Goal: Navigation & Orientation: Find specific page/section

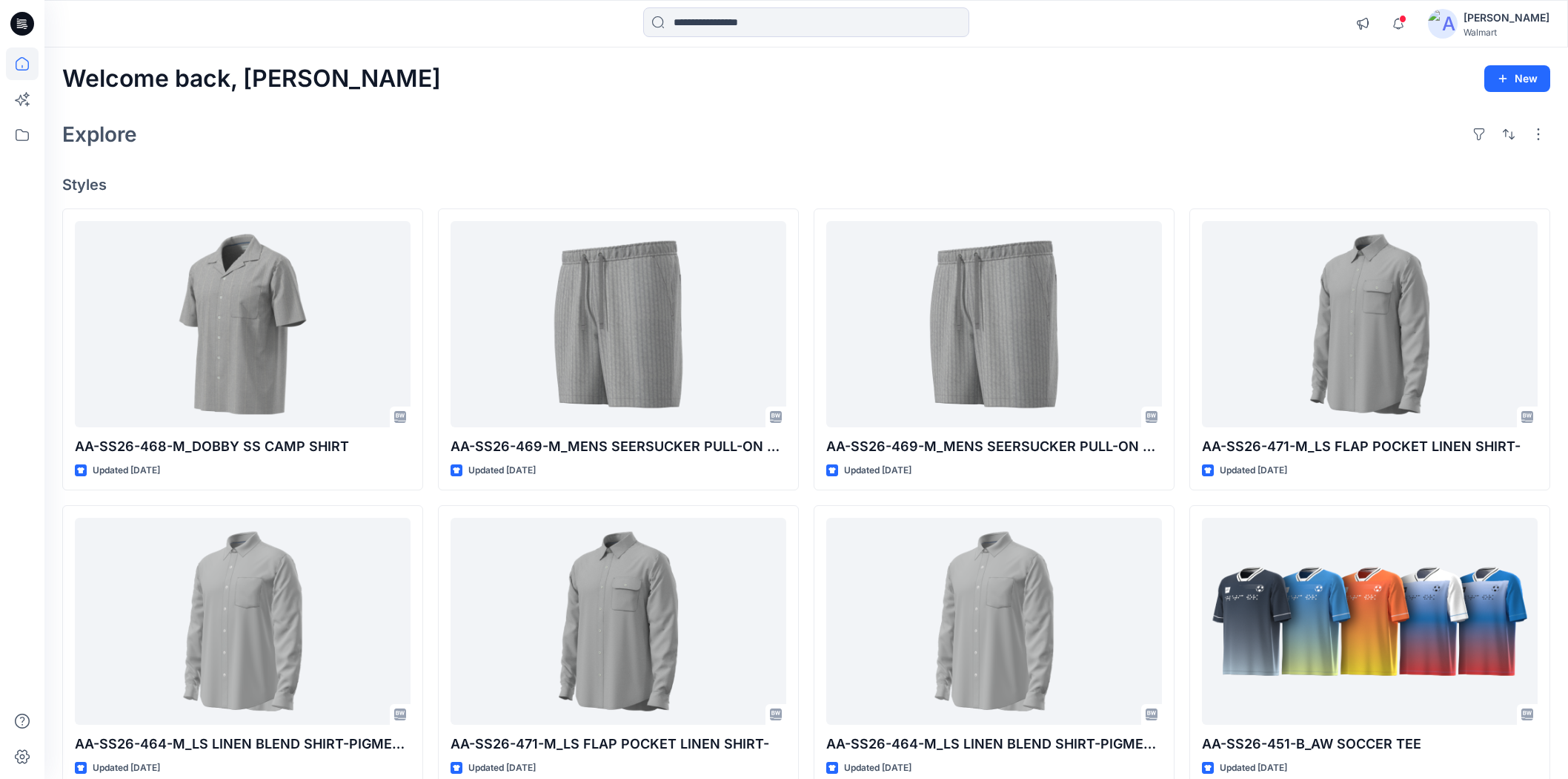
scroll to position [2492, 0]
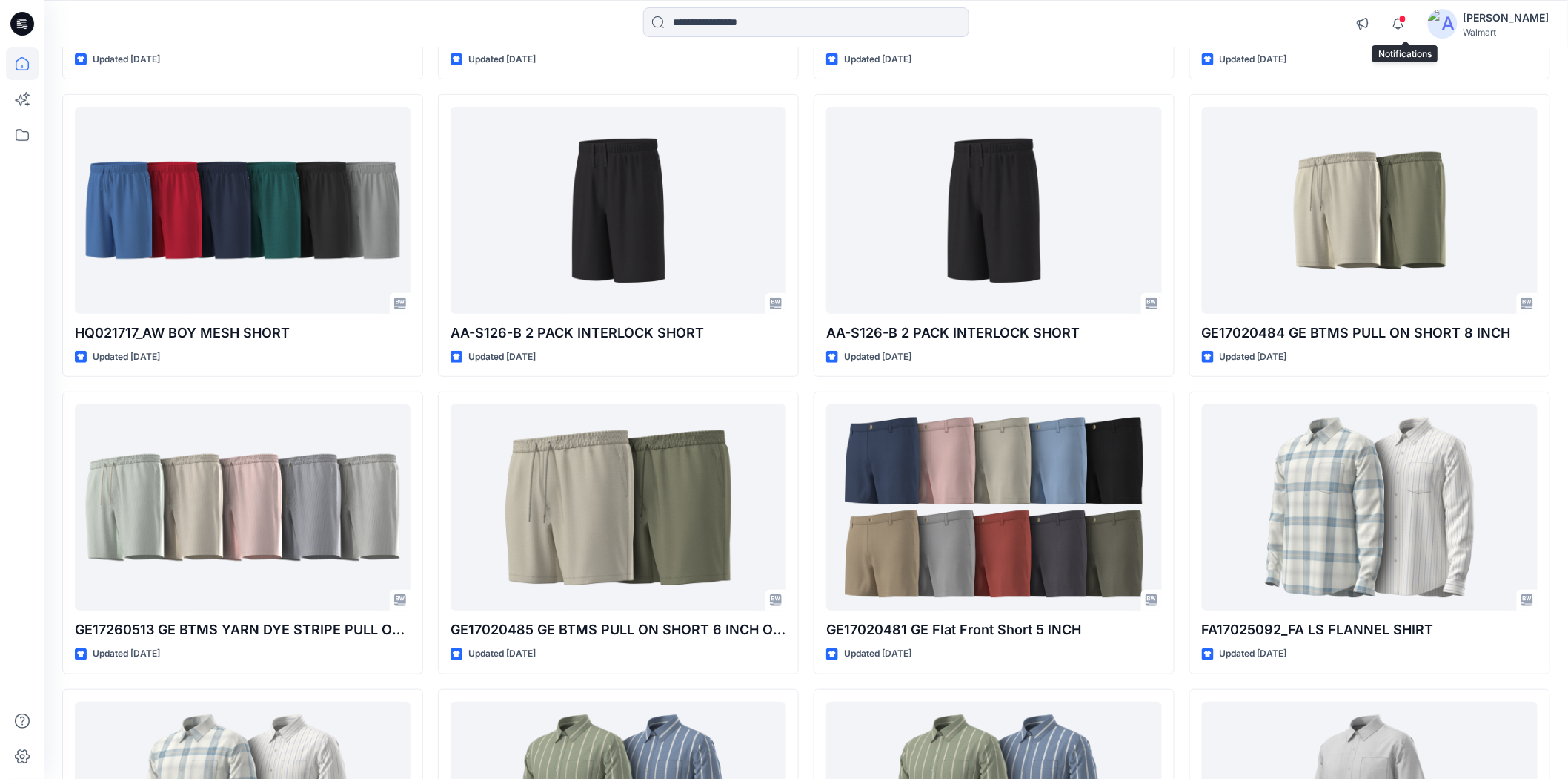
click at [1407, 17] on span at bounding box center [1403, 18] width 7 height 8
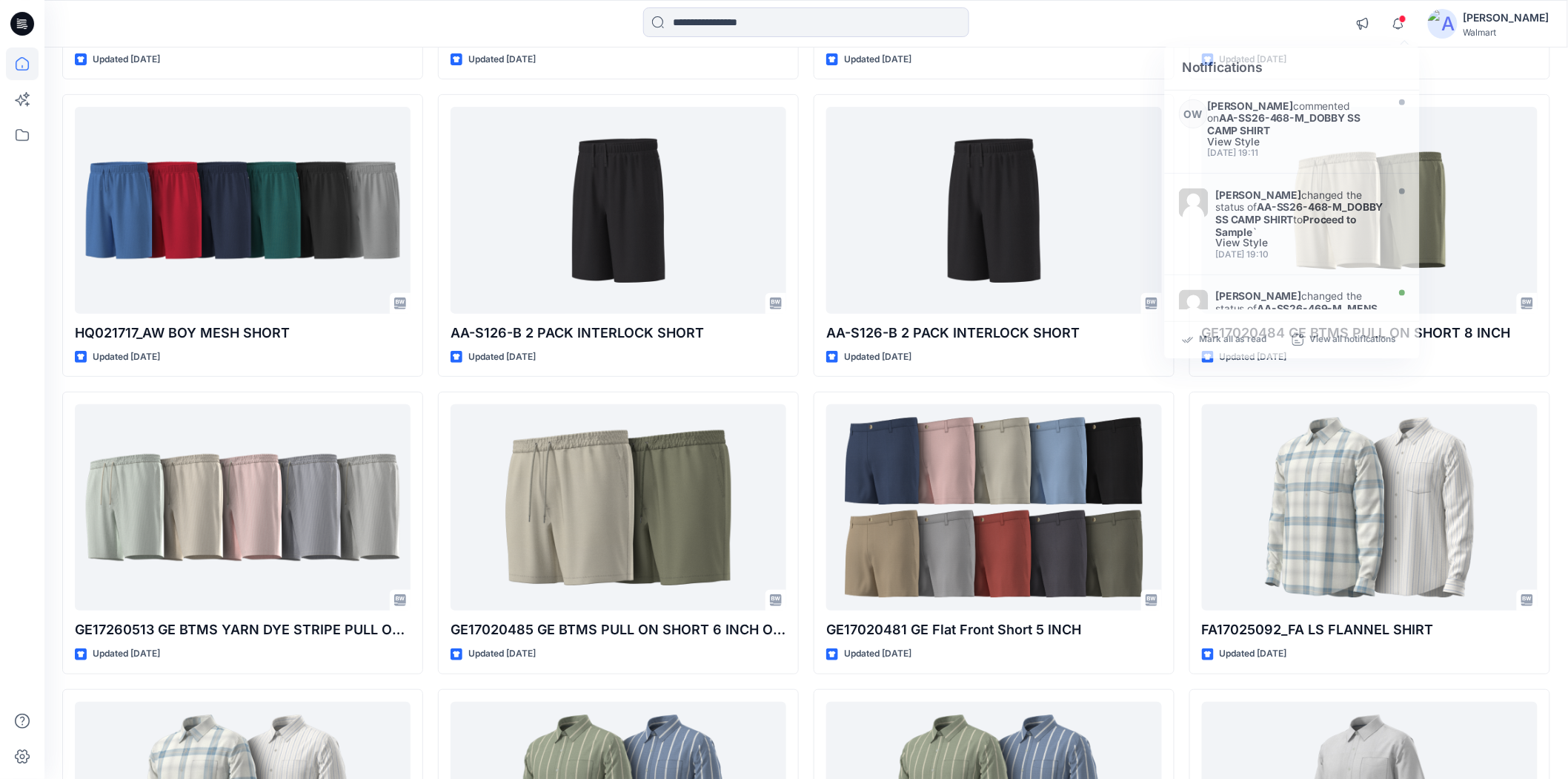
click at [1253, 5] on div "Notifications OW Olivia Wong commented on AA-SS26-468-M_DOBBY SS CAMP SHIRT Vie…" at bounding box center [807, 24] width 1524 height 48
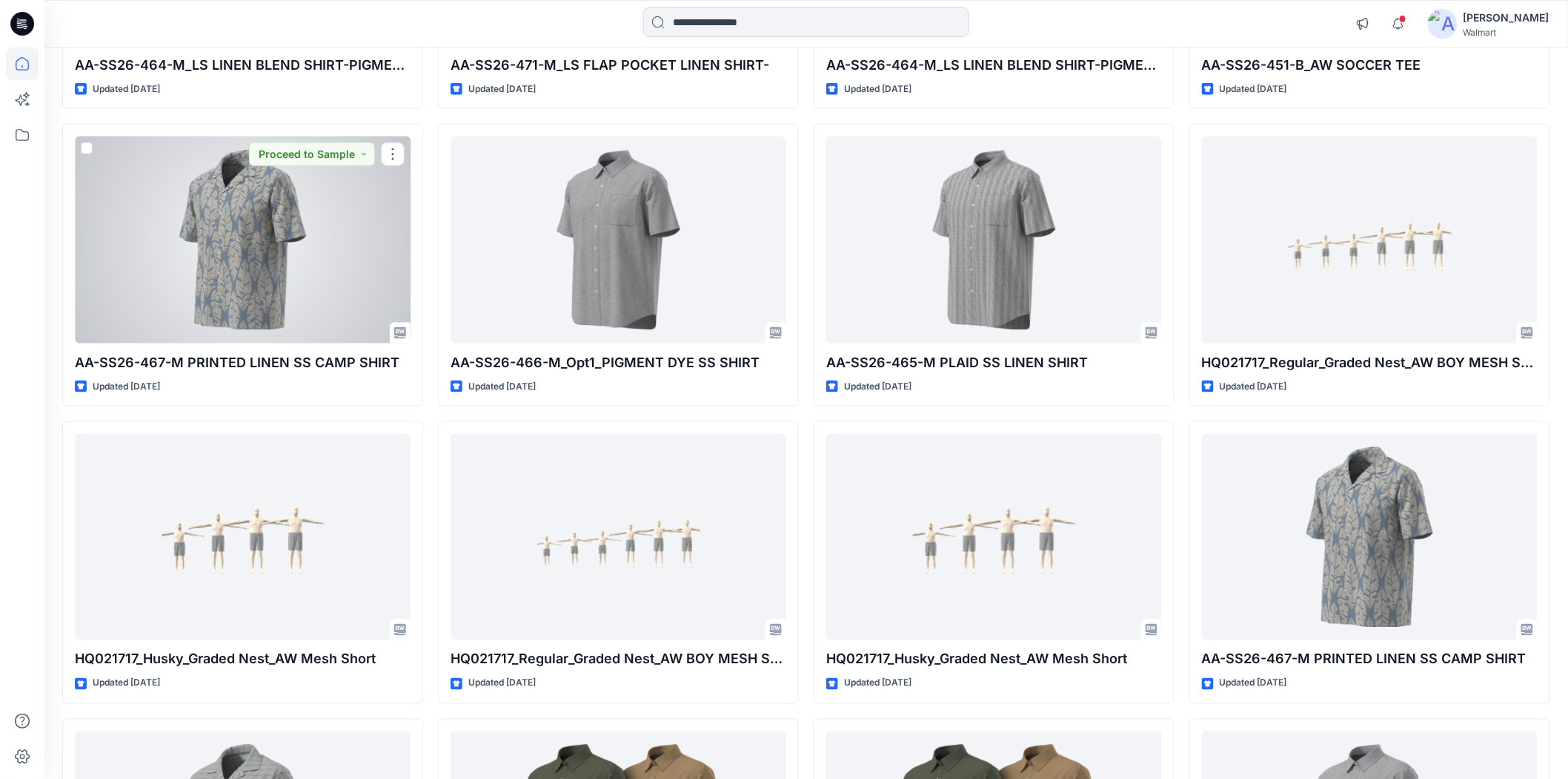
scroll to position [596, 0]
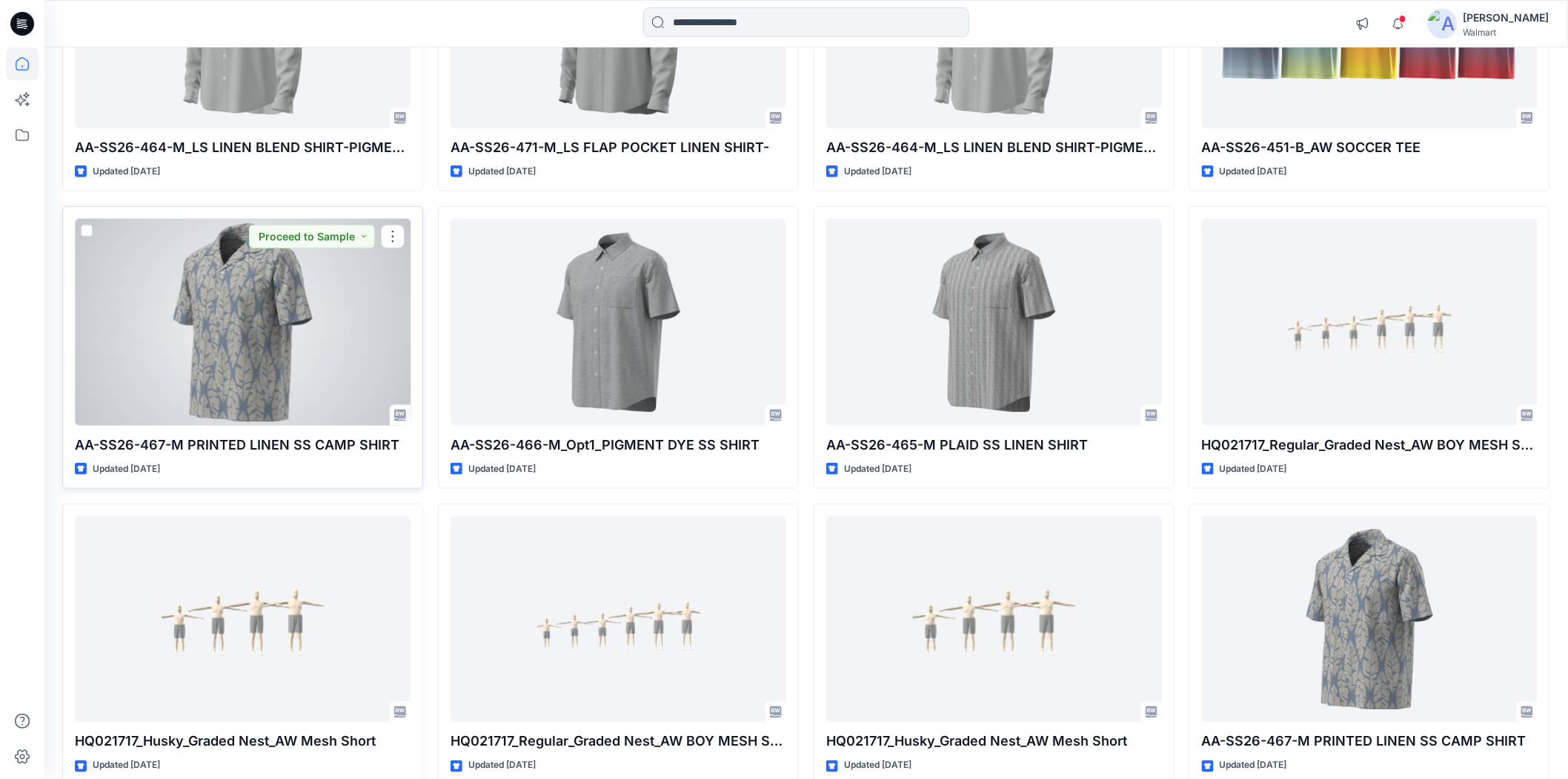
click at [322, 308] on div at bounding box center [242, 321] width 336 height 206
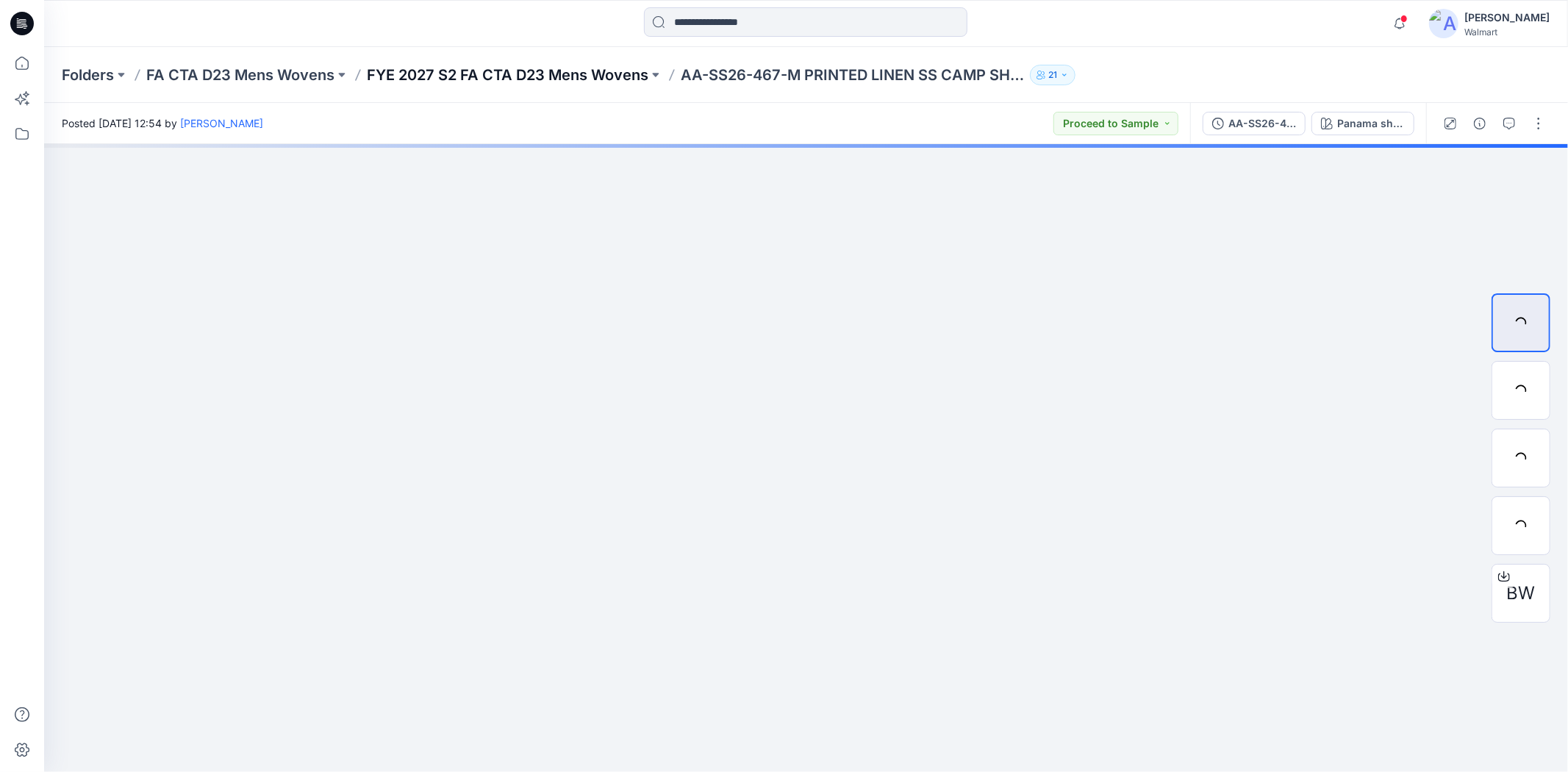
click at [566, 69] on p "FYE 2027 S2 FA CTA D23 Mens Wovens" at bounding box center [507, 74] width 281 height 21
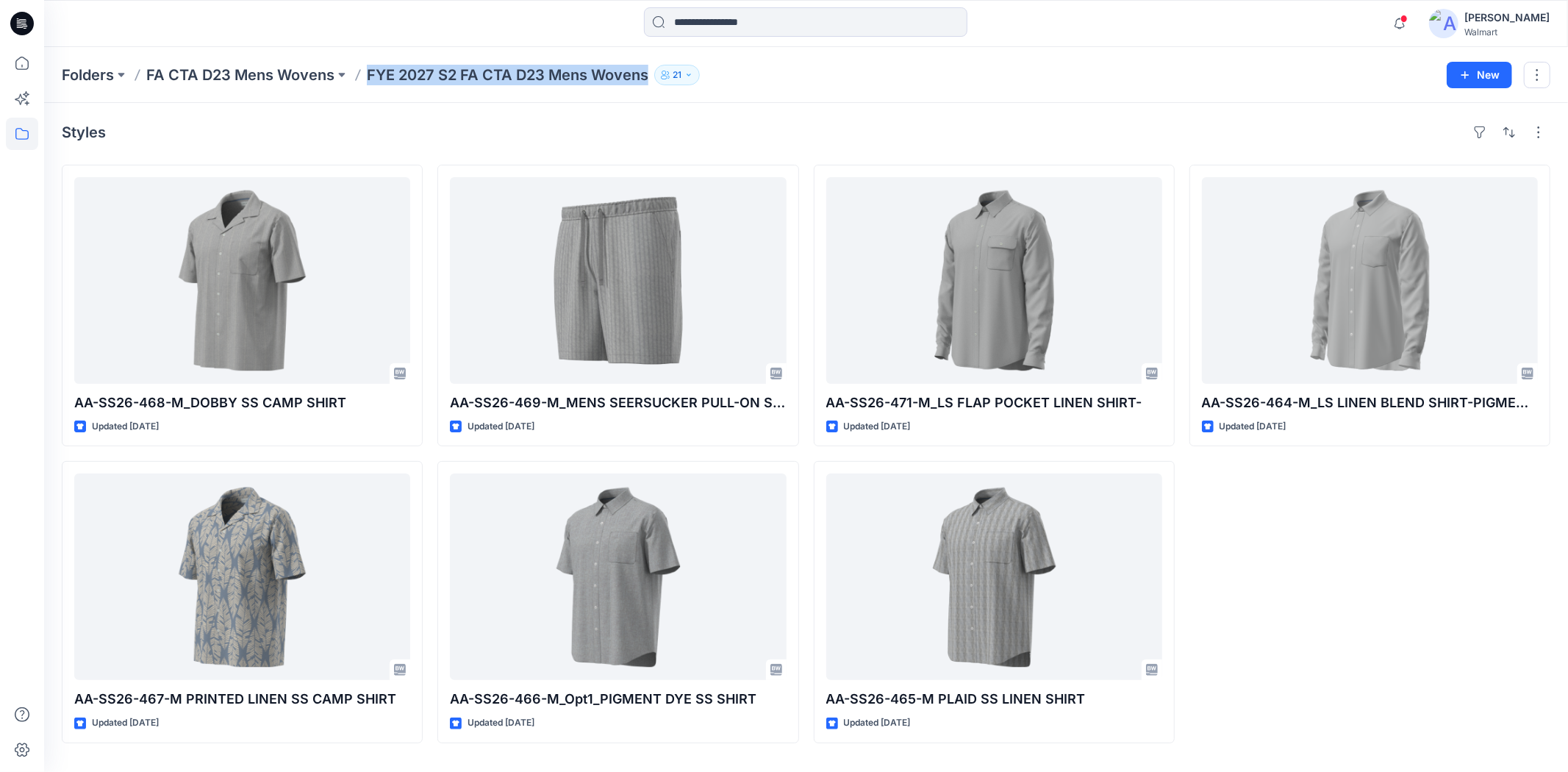
drag, startPoint x: 366, startPoint y: 83, endPoint x: 649, endPoint y: 90, distance: 283.1
click at [649, 90] on div "Folders FA CTA D23 Mens Wovens FYE 2027 S2 FA CTA D23 Mens Wovens 21 New" at bounding box center [806, 75] width 1524 height 56
copy p "FYE 2027 S2 FA CTA D23 Mens Wovens"
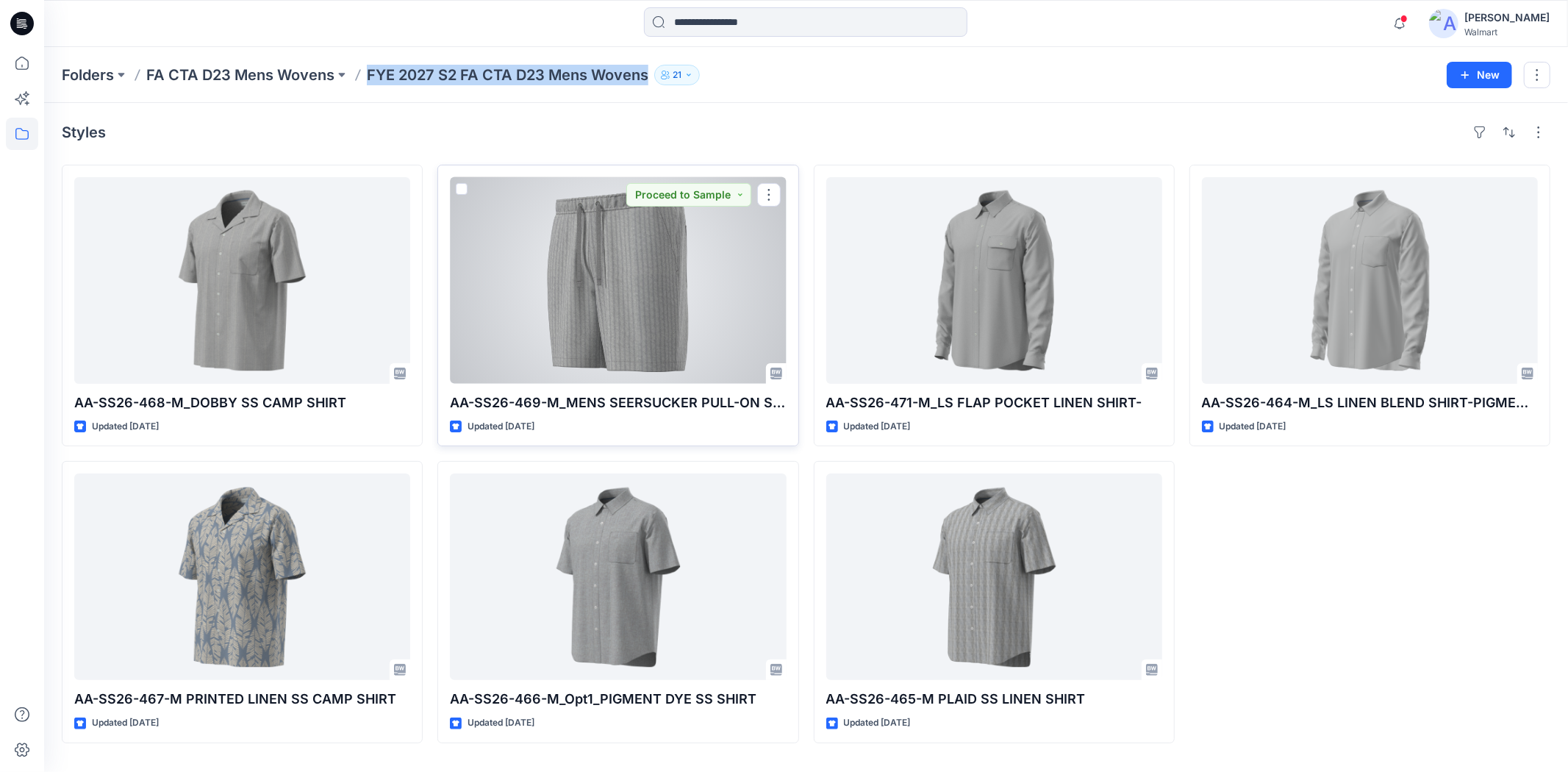
click at [540, 280] on div at bounding box center [618, 280] width 336 height 207
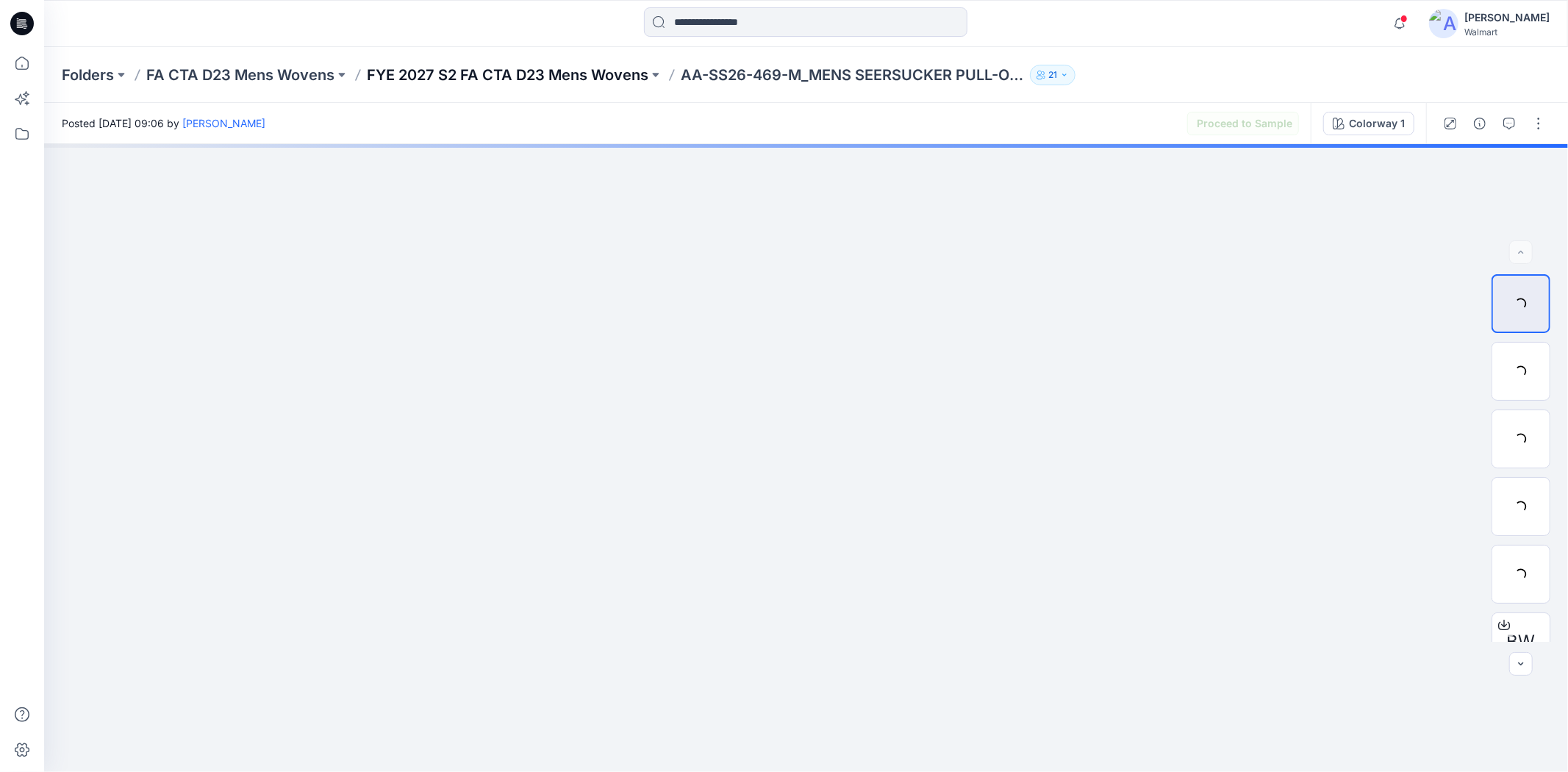
click at [527, 83] on p "FYE 2027 S2 FA CTA D23 Mens Wovens" at bounding box center [507, 74] width 281 height 21
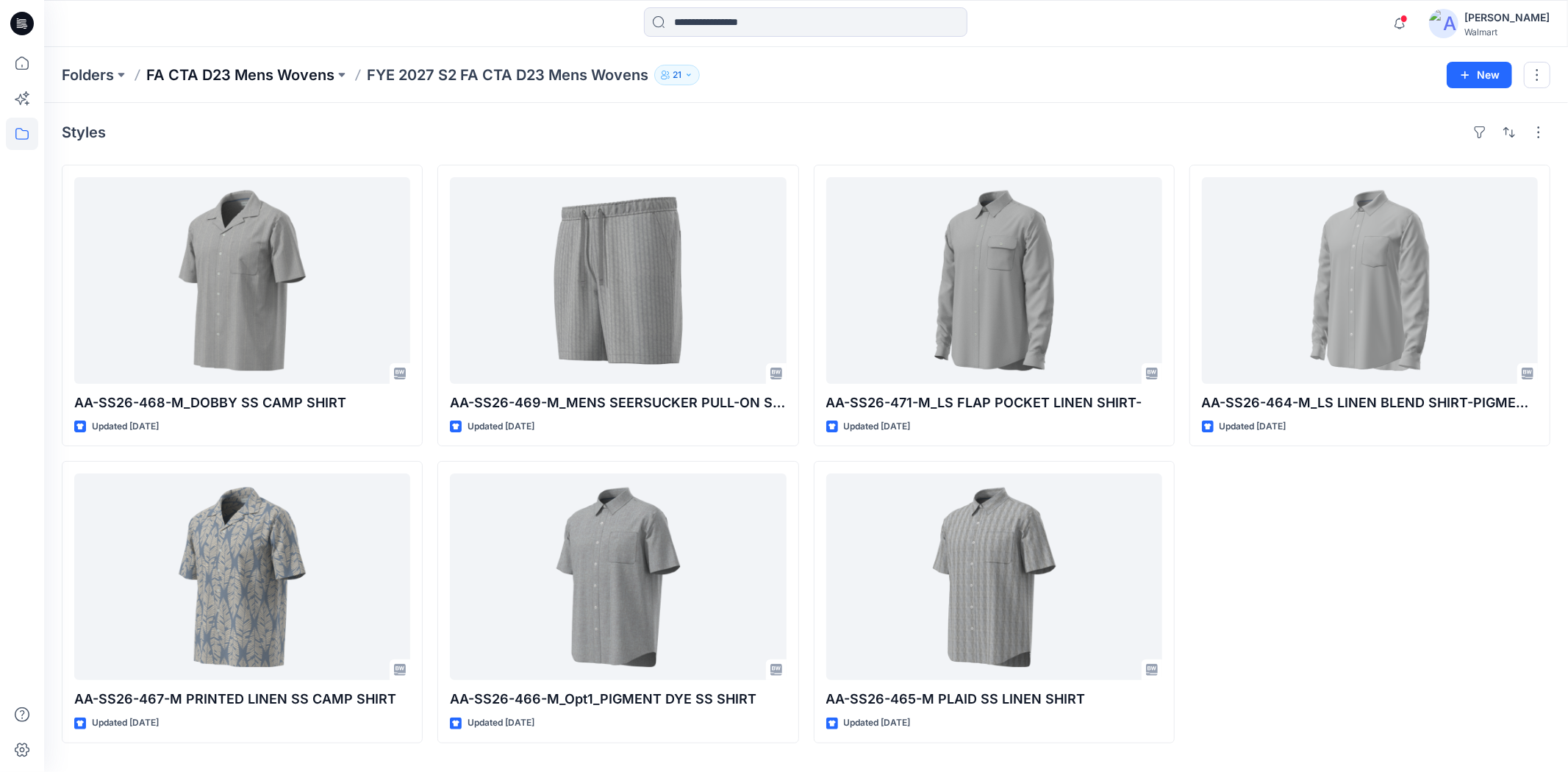
click at [277, 75] on p "FA CTA D23 Mens Wovens" at bounding box center [240, 74] width 188 height 21
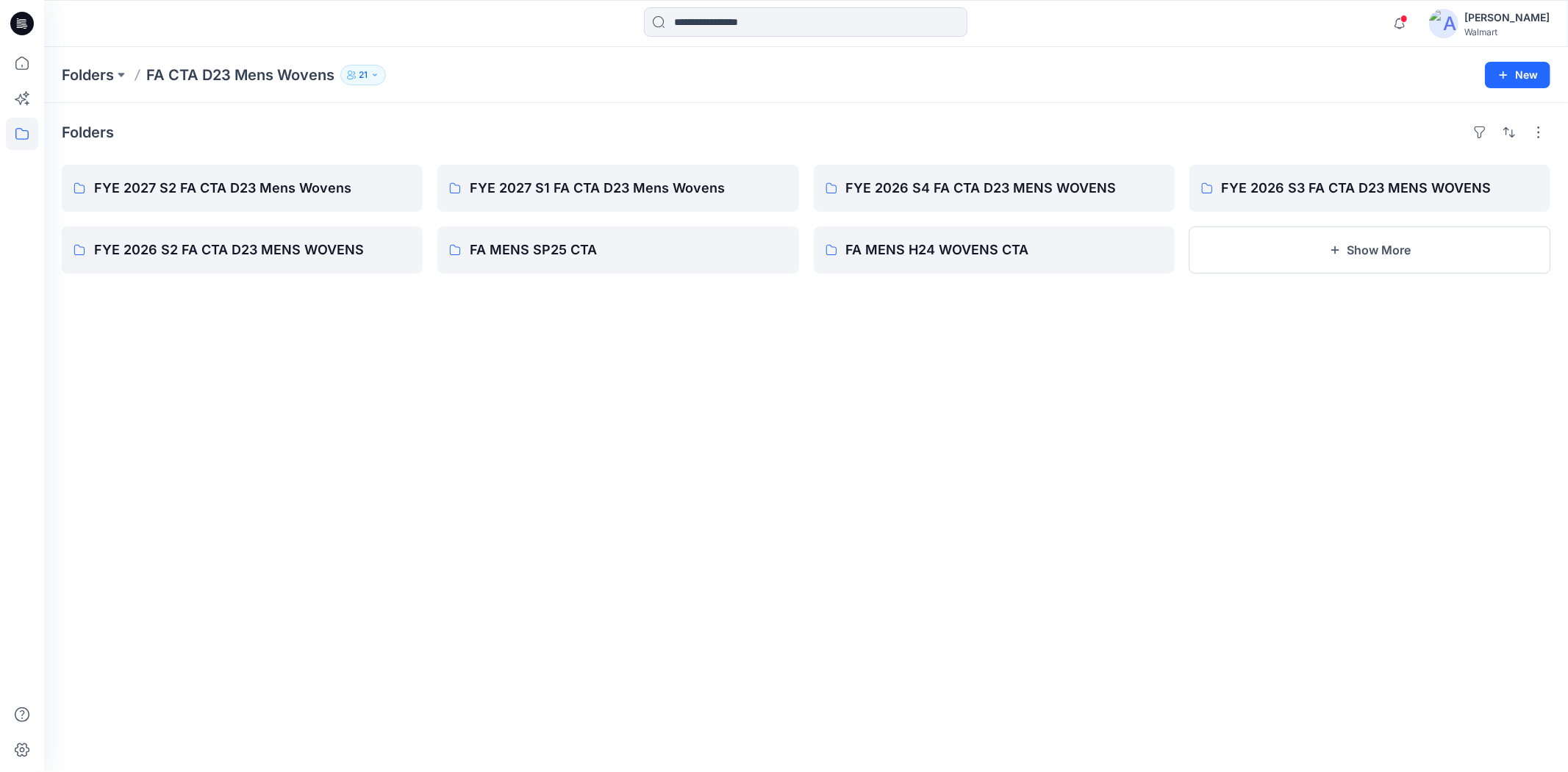
click at [1001, 476] on div "Folders FYE 2027 S2 FA CTA D23 Mens Wovens FYE 2026 S2 FA CTA D23 MENS WOVENS F…" at bounding box center [806, 436] width 1524 height 669
